Goal: Navigation & Orientation: Understand site structure

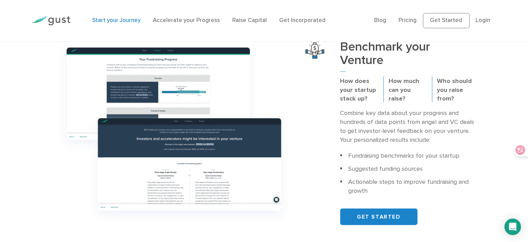
click at [370, 64] on h3 "Benchmark your Venture" at bounding box center [407, 56] width 135 height 32
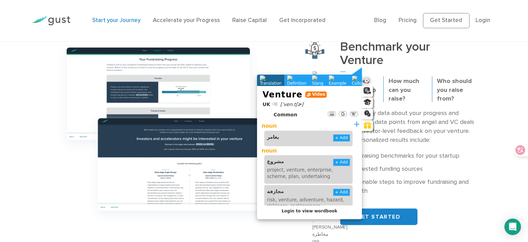
click at [274, 104] on div at bounding box center [274, 104] width 4 height 4
click at [274, 102] on div at bounding box center [274, 104] width 4 height 4
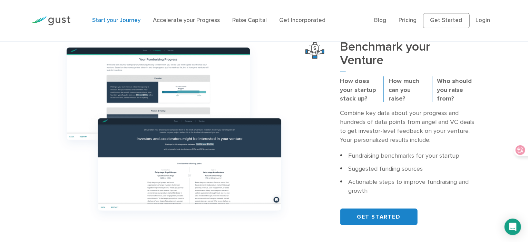
click at [421, 56] on h3 "Benchmark your Venture" at bounding box center [407, 56] width 135 height 32
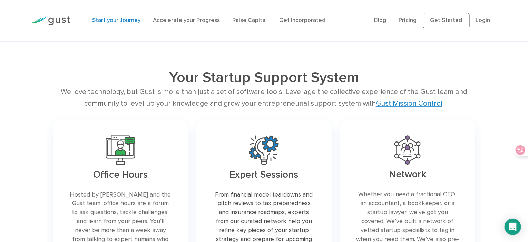
scroll to position [974, 0]
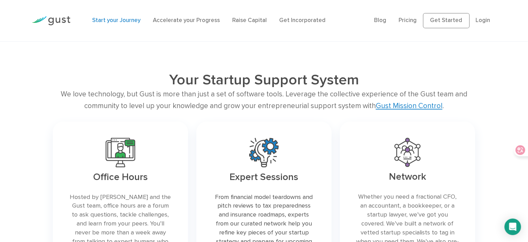
click at [148, 94] on div "We love technology, but Gust is more than just a set of software tools. Leverag…" at bounding box center [264, 100] width 422 height 23
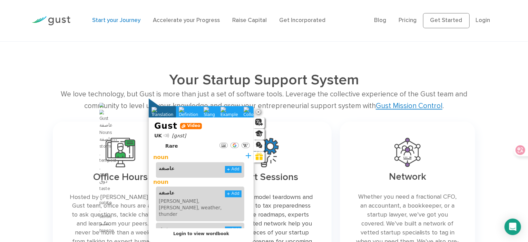
click at [165, 134] on div at bounding box center [166, 135] width 4 height 4
click at [167, 135] on icon at bounding box center [166, 135] width 5 height 4
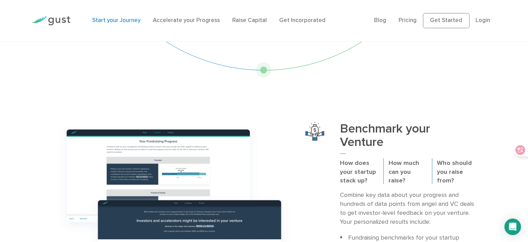
scroll to position [0, 0]
